Goal: Information Seeking & Learning: Find specific fact

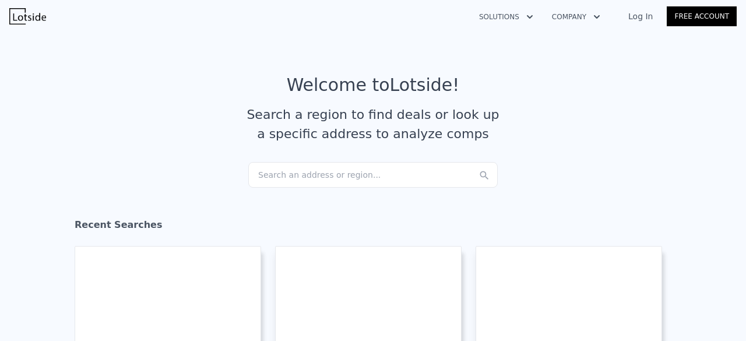
click at [272, 170] on div "Search an address or region..." at bounding box center [372, 175] width 249 height 26
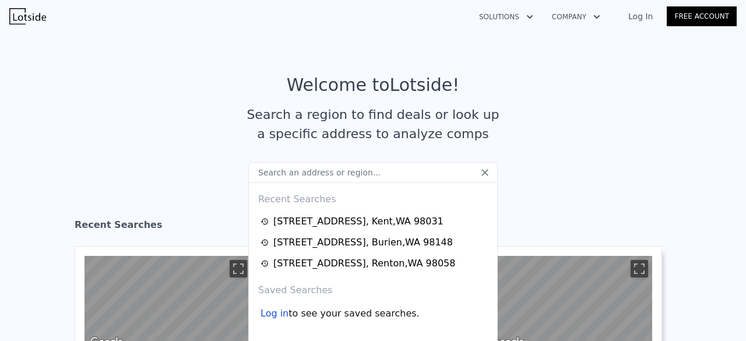
click at [354, 172] on input "text" at bounding box center [372, 172] width 249 height 21
paste input "[STREET_ADDRESS]"
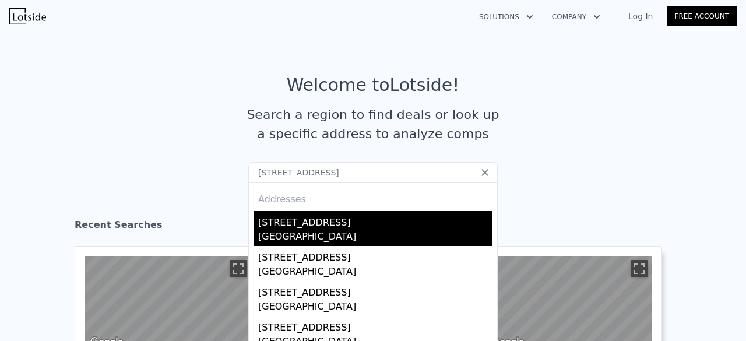
type input "[STREET_ADDRESS]"
click at [301, 227] on div "[STREET_ADDRESS]" at bounding box center [375, 220] width 234 height 19
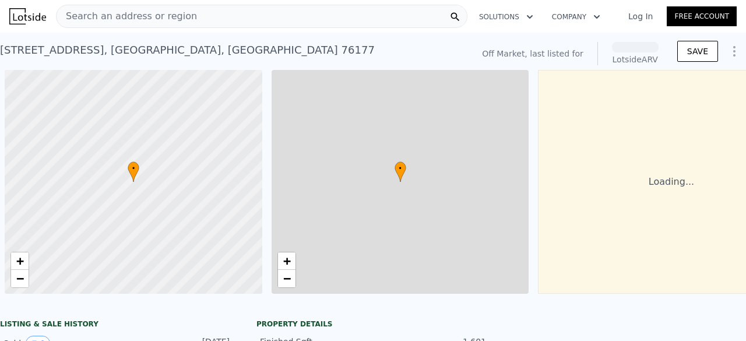
scroll to position [0, 5]
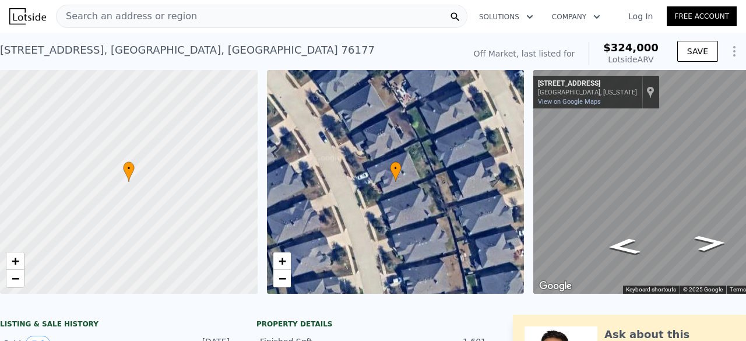
click at [614, 46] on span "$324,000" at bounding box center [630, 47] width 55 height 12
drag, startPoint x: 610, startPoint y: 46, endPoint x: 655, endPoint y: 46, distance: 44.9
click at [655, 46] on div "Off Market, last listed for $324,000 Lotside ARV" at bounding box center [566, 53] width 194 height 33
copy span "$324,000"
